Goal: Use online tool/utility: Use online tool/utility

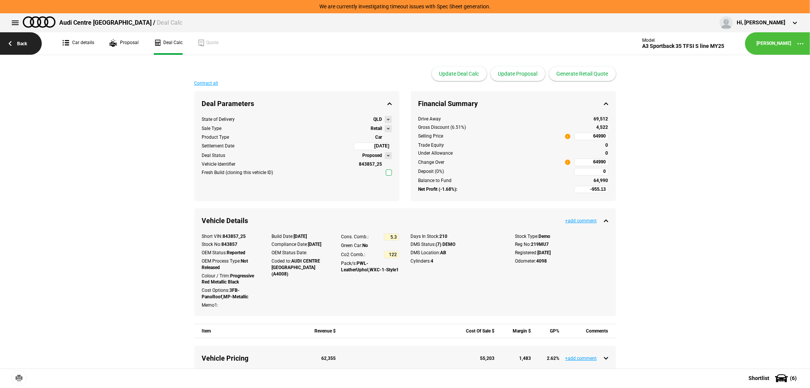
click at [25, 41] on link "Back" at bounding box center [21, 43] width 42 height 22
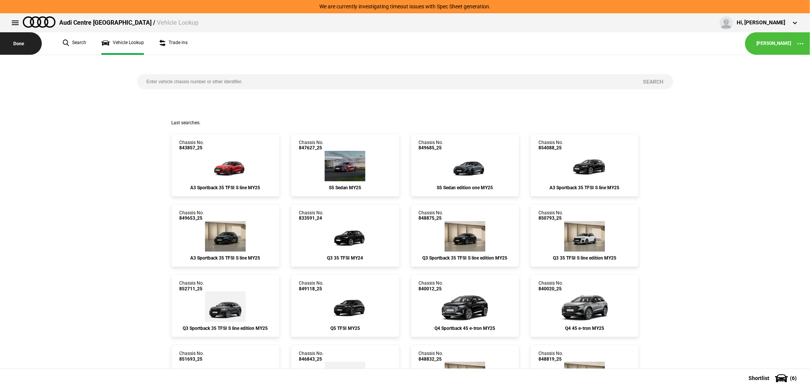
click at [17, 38] on button "Done" at bounding box center [21, 43] width 42 height 22
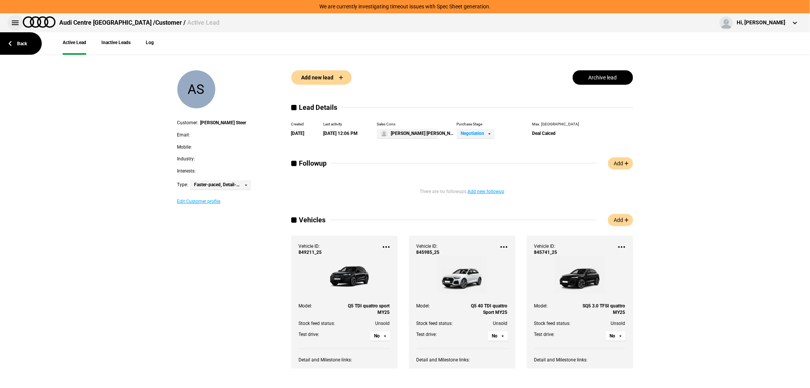
click at [13, 25] on button at bounding box center [15, 22] width 15 height 15
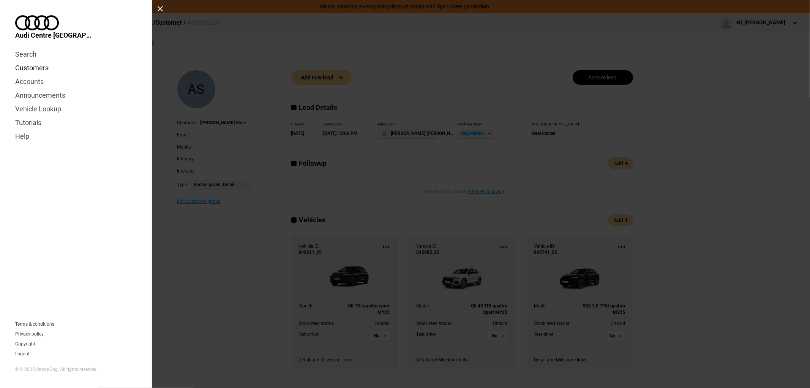
click at [31, 61] on link "Customers" at bounding box center [75, 68] width 121 height 14
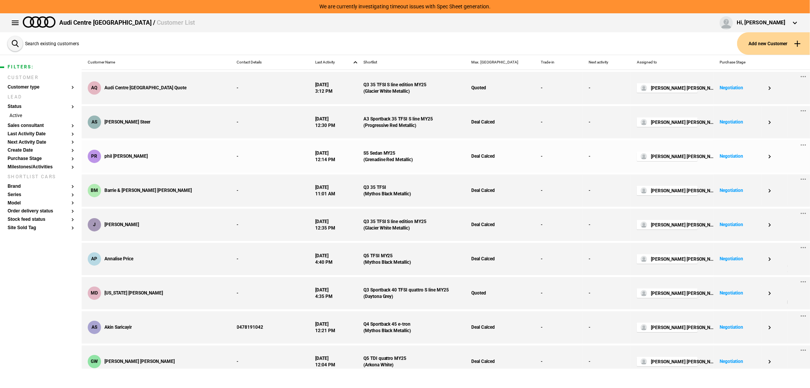
click at [180, 159] on div "pr phil rizzo" at bounding box center [156, 156] width 149 height 32
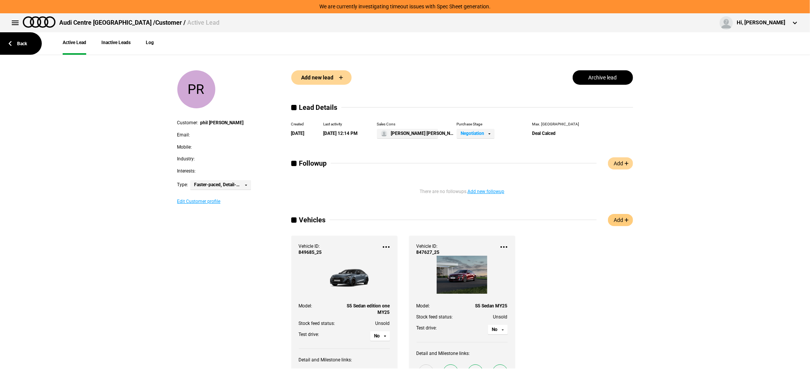
click at [621, 220] on link "Add" at bounding box center [620, 220] width 25 height 12
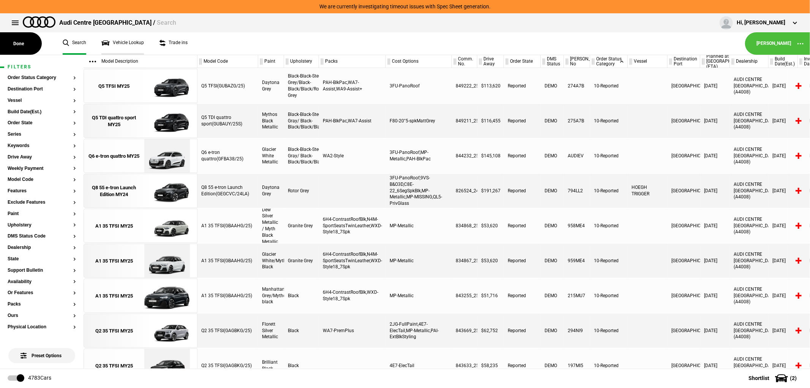
click at [119, 43] on link "Vehicle Lookup" at bounding box center [122, 43] width 43 height 22
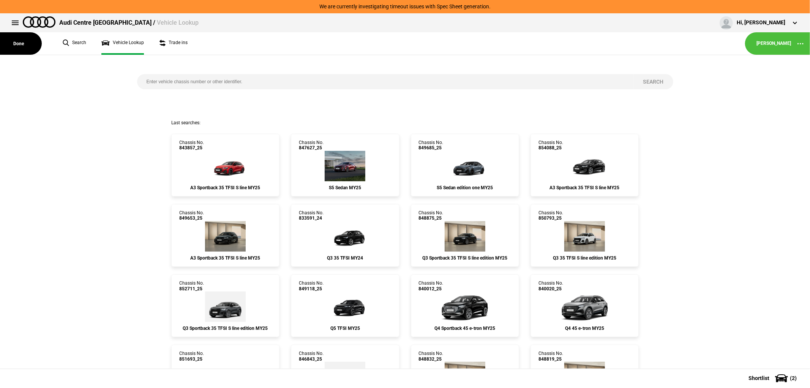
click at [337, 82] on input "search" at bounding box center [385, 81] width 497 height 15
type input "850769"
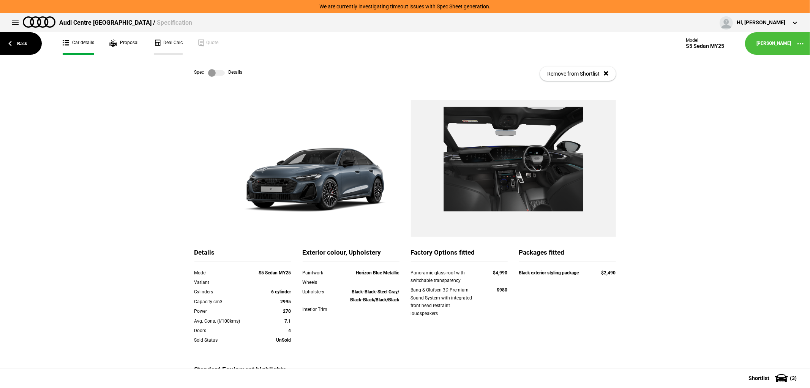
click at [173, 35] on link "Deal Calc" at bounding box center [168, 43] width 29 height 22
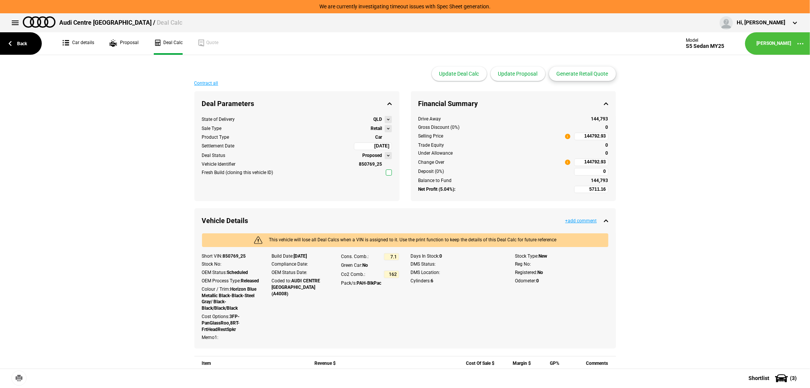
click at [578, 73] on button "Generate Retail Quote" at bounding box center [582, 73] width 67 height 14
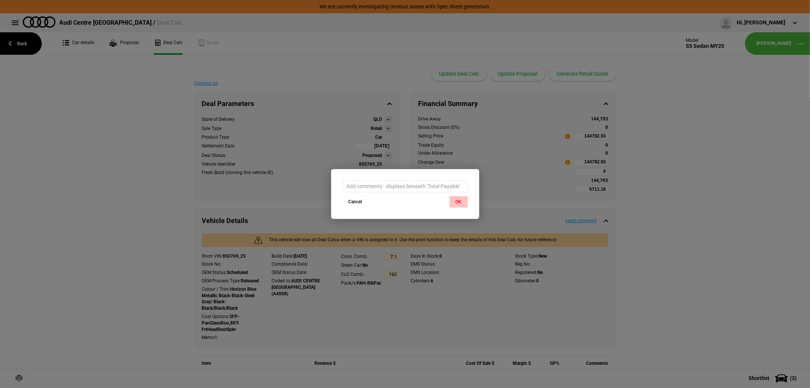
click at [461, 199] on button "OK" at bounding box center [458, 201] width 18 height 11
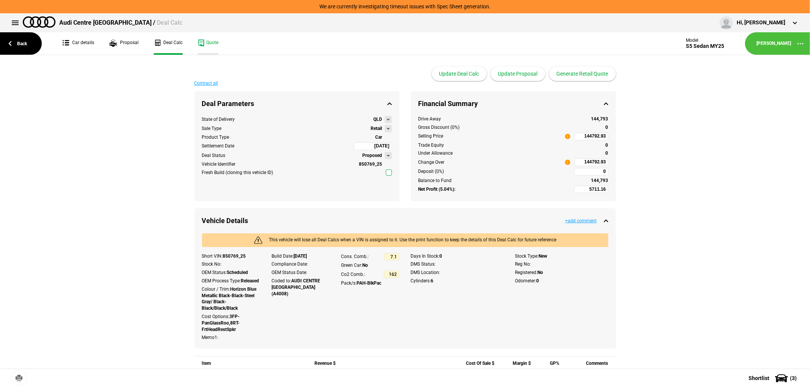
click at [210, 42] on link "Quote" at bounding box center [208, 43] width 21 height 22
click at [22, 41] on link "Back" at bounding box center [21, 43] width 42 height 22
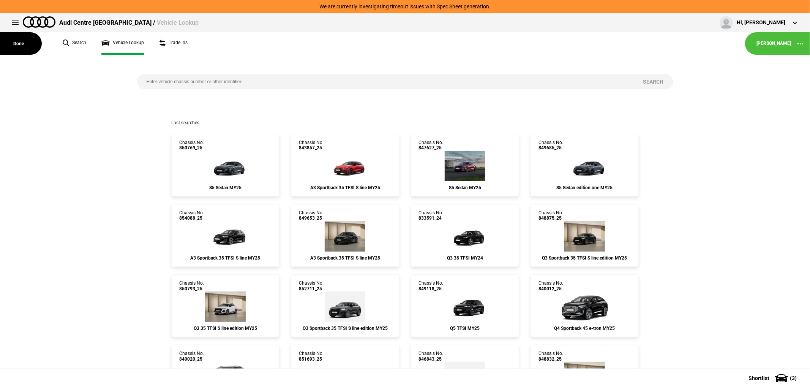
click at [224, 87] on input "search" at bounding box center [385, 81] width 497 height 15
type input "850927"
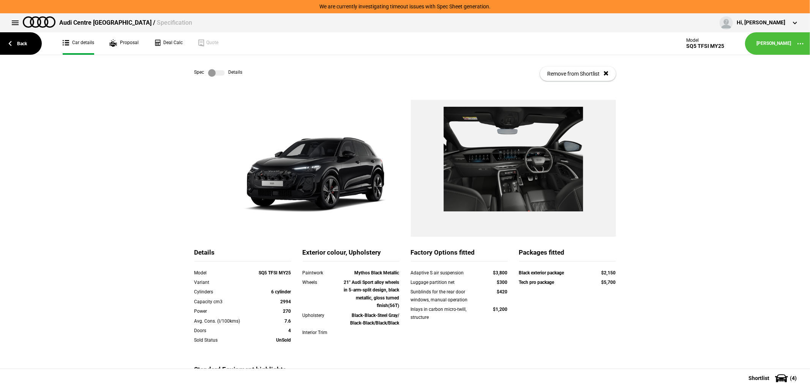
scroll to position [84, 0]
